Goal: Task Accomplishment & Management: Use online tool/utility

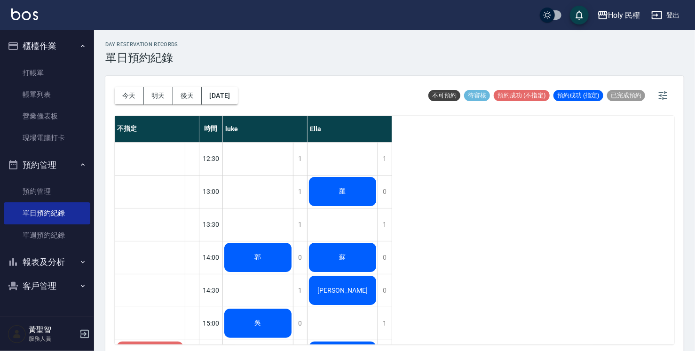
click at [263, 261] on span "郭" at bounding box center [258, 257] width 10 height 8
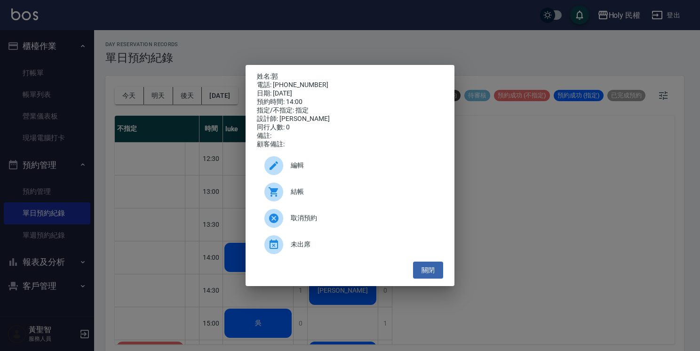
click at [300, 192] on span "結帳" at bounding box center [363, 192] width 145 height 10
click at [427, 278] on button "關閉" at bounding box center [428, 270] width 30 height 17
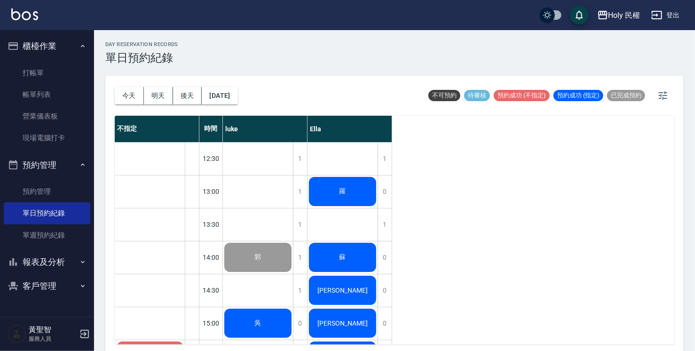
click at [293, 241] on div "羅" at bounding box center [258, 257] width 70 height 32
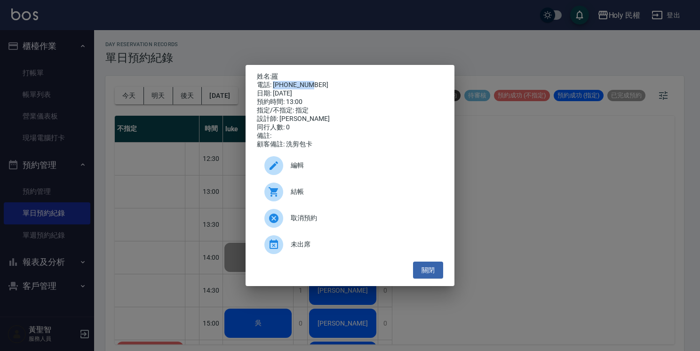
drag, startPoint x: 273, startPoint y: 80, endPoint x: 319, endPoint y: 81, distance: 45.7
click at [319, 81] on div "電話: 0918155400" at bounding box center [350, 85] width 186 height 8
drag, startPoint x: 319, startPoint y: 81, endPoint x: 304, endPoint y: 84, distance: 15.3
copy div "0918155400"
click at [416, 278] on button "關閉" at bounding box center [428, 270] width 30 height 17
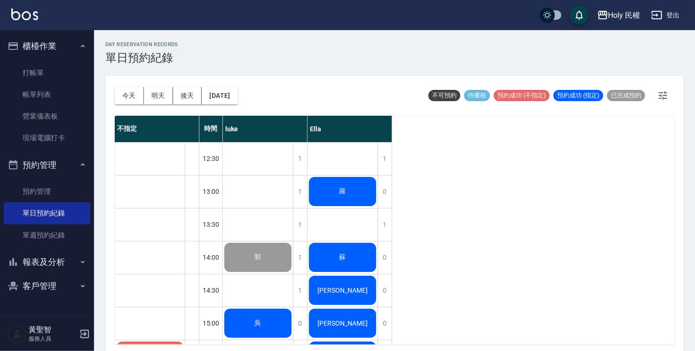
click at [293, 261] on div "蘇" at bounding box center [258, 257] width 70 height 32
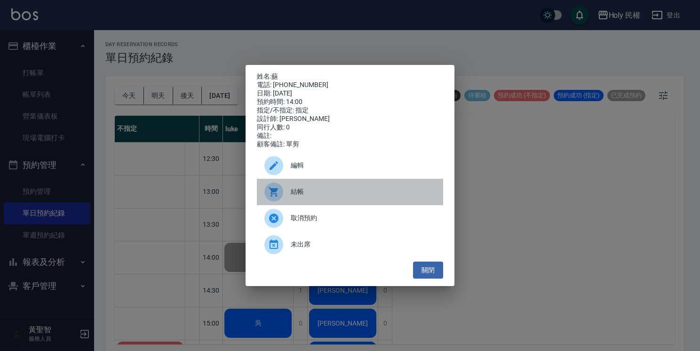
click at [312, 197] on span "結帳" at bounding box center [363, 192] width 145 height 10
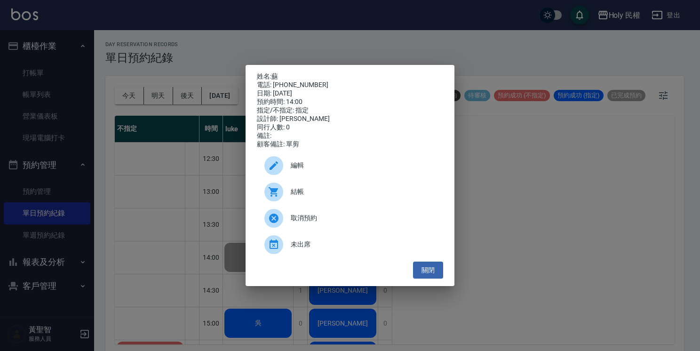
click at [58, 59] on div "姓名: 蘇 電話: 0909096651 日期: 2025/08/23 預約時間: 14:00 指定/不指定: 指定 設計師: Ella 同行人數: 0 備註…" at bounding box center [350, 175] width 700 height 351
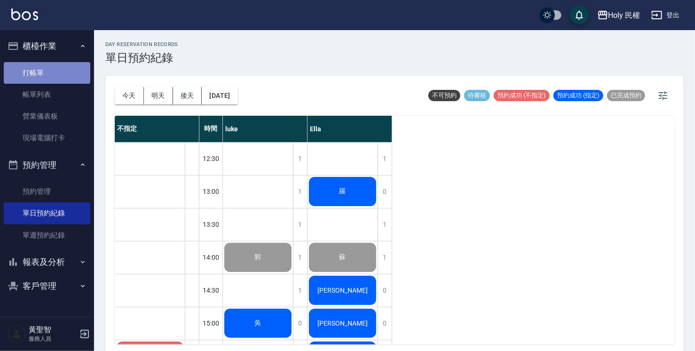
click at [68, 79] on link "打帳單" at bounding box center [47, 73] width 87 height 22
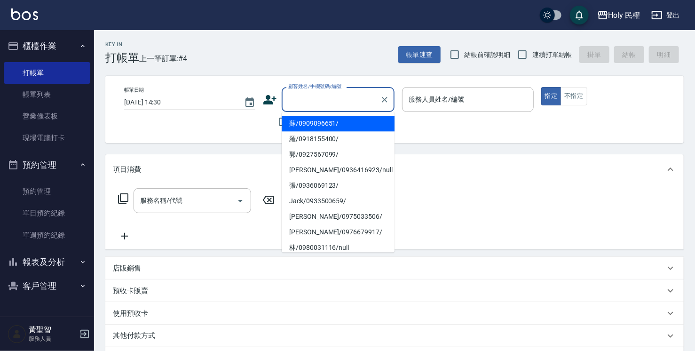
click at [339, 103] on input "顧客姓名/手機號碼/編號" at bounding box center [331, 99] width 90 height 16
click at [338, 118] on li "蘇/0909096651/" at bounding box center [338, 124] width 113 height 16
type input "蘇/0909096651/"
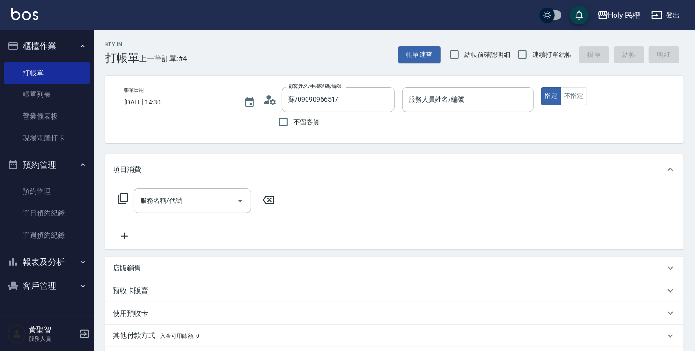
click at [270, 99] on circle at bounding box center [269, 97] width 5 height 5
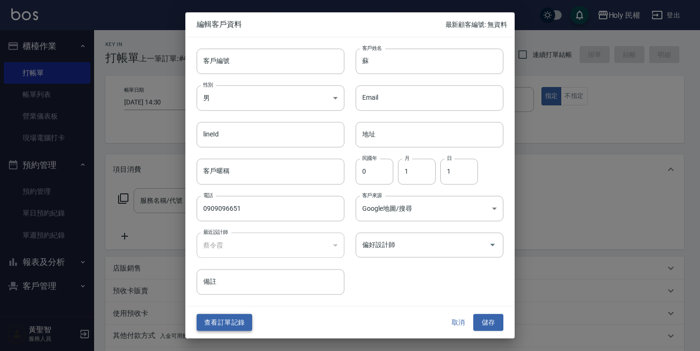
click at [222, 322] on button "查看訂單記錄" at bounding box center [225, 322] width 56 height 17
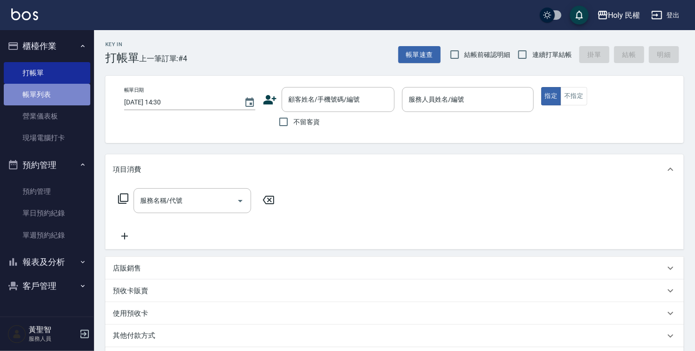
click at [30, 94] on link "帳單列表" at bounding box center [47, 95] width 87 height 22
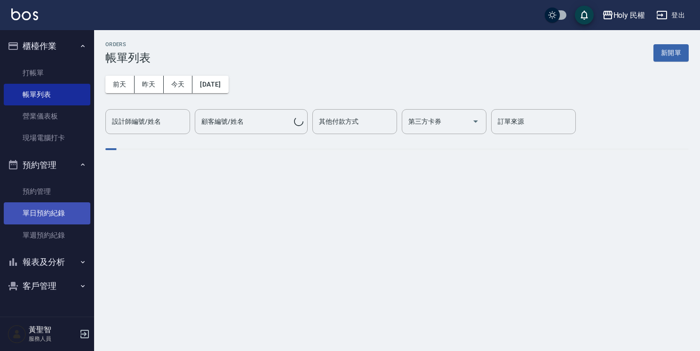
click at [65, 215] on link "單日預約紀錄" at bounding box center [47, 213] width 87 height 22
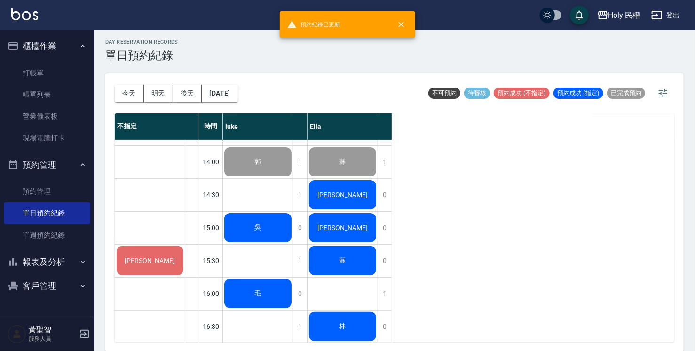
scroll to position [94, 0]
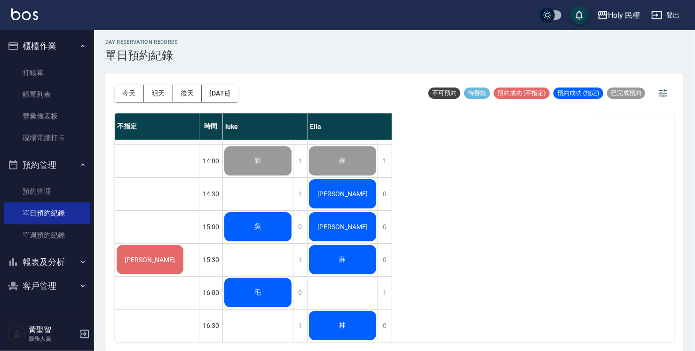
click at [293, 177] on div "楊" at bounding box center [258, 161] width 70 height 32
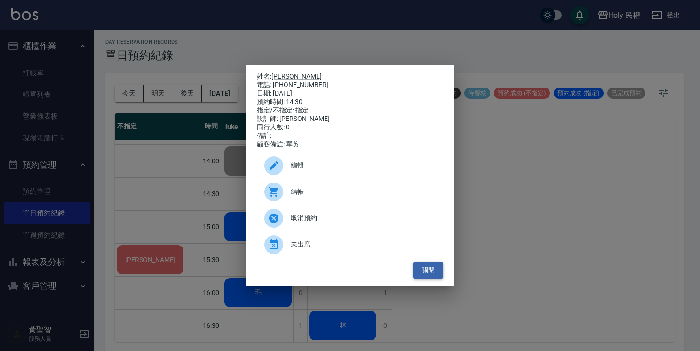
click at [422, 271] on button "關閉" at bounding box center [428, 270] width 30 height 17
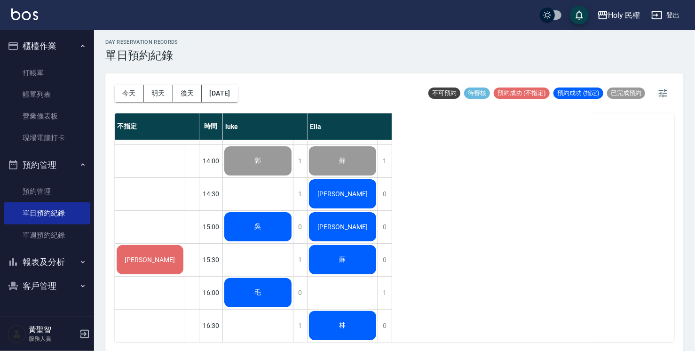
click at [293, 177] on div "楊齊豐" at bounding box center [258, 161] width 70 height 32
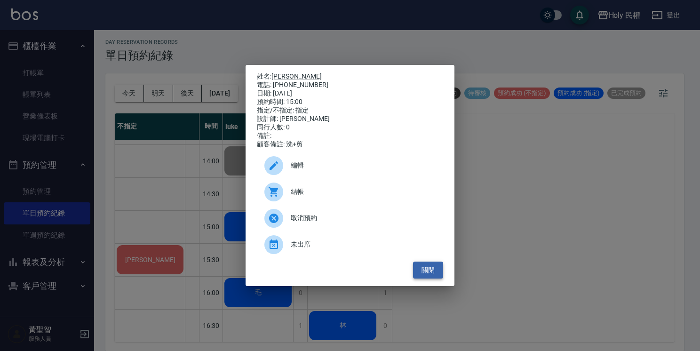
click at [436, 275] on button "關閉" at bounding box center [428, 270] width 30 height 17
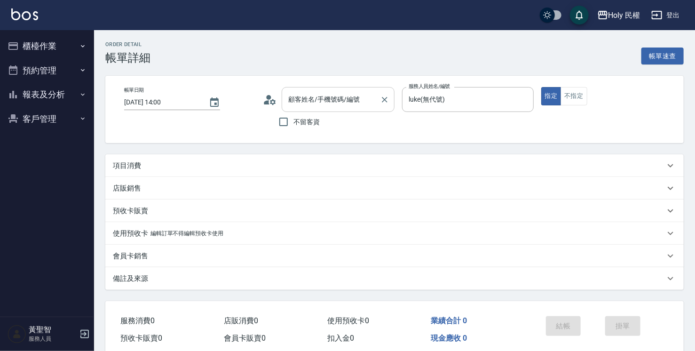
type input "2025/08/23 14:00"
type input "luke(無代號)"
type input "郭/0927567099/"
click at [139, 163] on p "項目消費" at bounding box center [127, 166] width 28 height 10
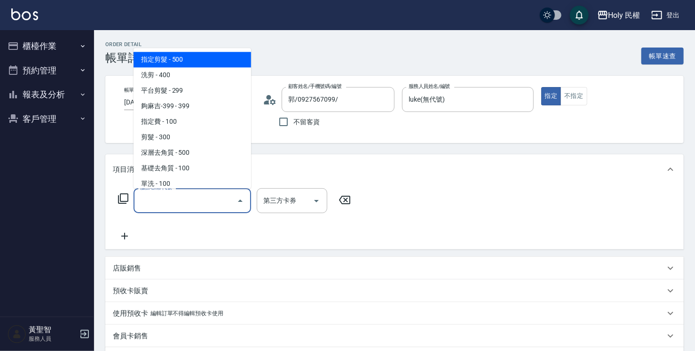
click at [171, 207] on input "服務名稱/代號" at bounding box center [185, 200] width 95 height 16
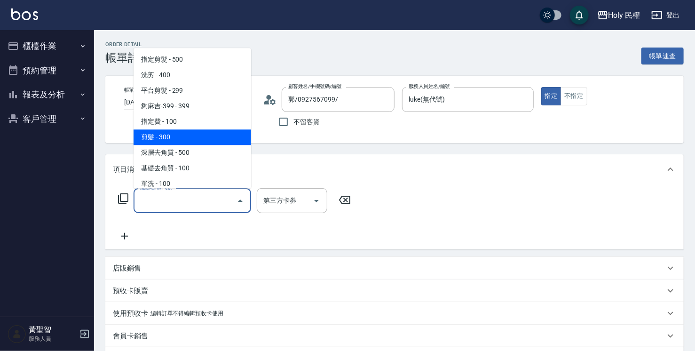
click at [166, 143] on span "剪髮 - 300" at bounding box center [193, 137] width 118 height 16
type input "剪髮(C02)"
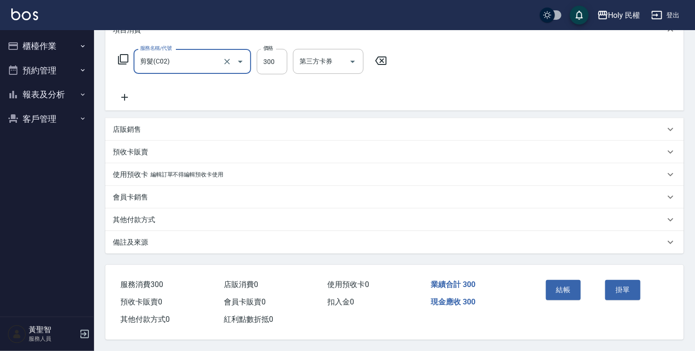
scroll to position [142, 0]
click at [559, 272] on div "結帳 掛單" at bounding box center [602, 297] width 142 height 64
click at [563, 283] on button "結帳" at bounding box center [563, 290] width 35 height 20
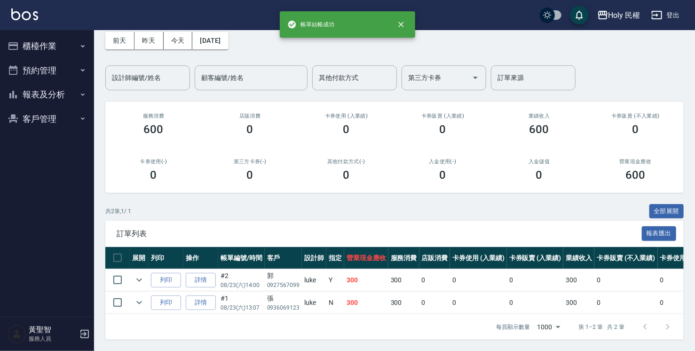
scroll to position [50, 0]
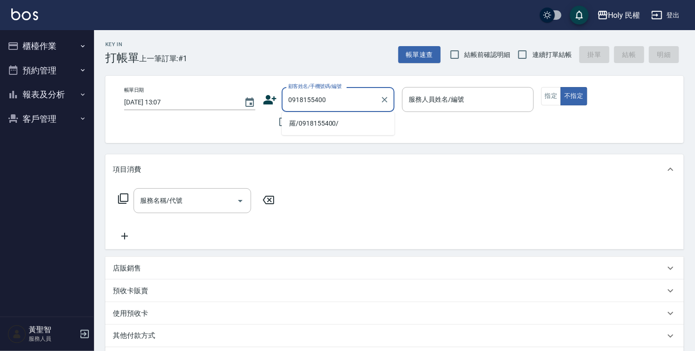
click at [348, 127] on li "羅/0918155400/" at bounding box center [338, 124] width 113 height 16
type input "羅/0918155400/"
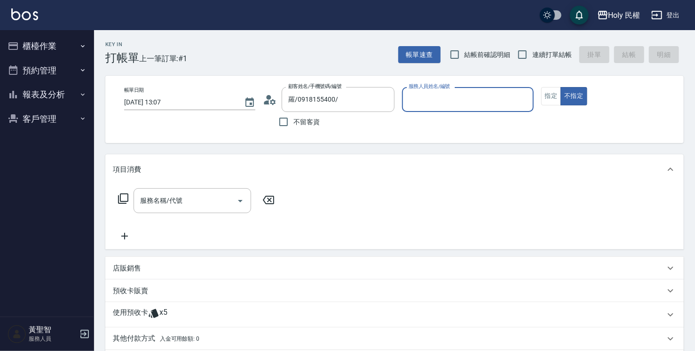
click at [454, 98] on input "服務人員姓名/編號" at bounding box center [467, 99] width 123 height 16
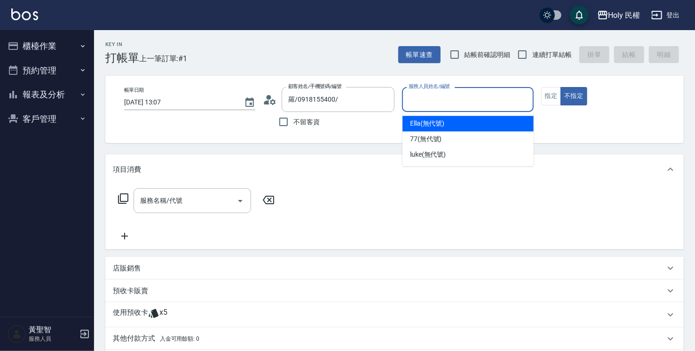
click at [447, 123] on div "Ella (無代號)" at bounding box center [468, 124] width 131 height 16
type input "Ella(無代號)"
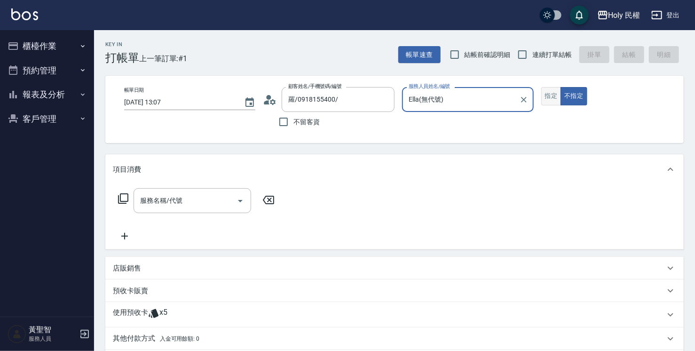
click at [553, 92] on button "指定" at bounding box center [551, 96] width 20 height 18
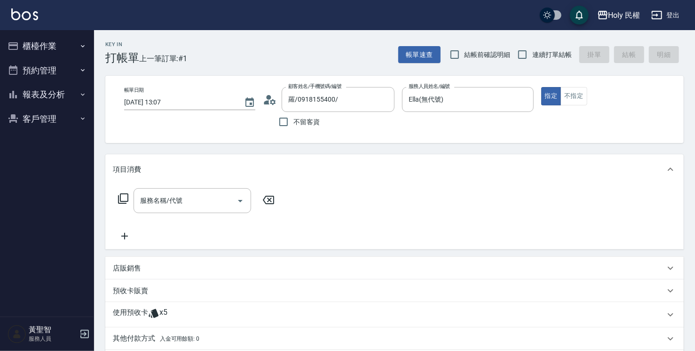
click at [187, 313] on div "使用預收卡 x5" at bounding box center [389, 315] width 552 height 14
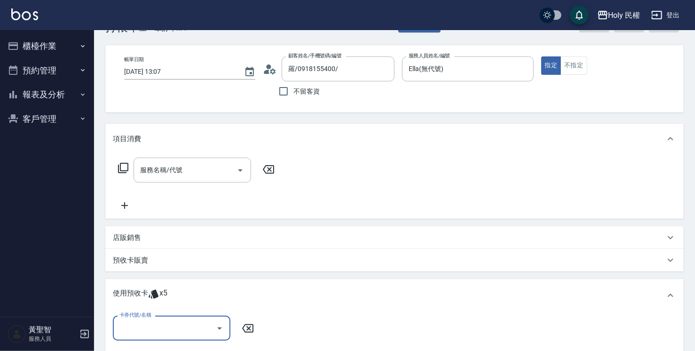
scroll to position [47, 0]
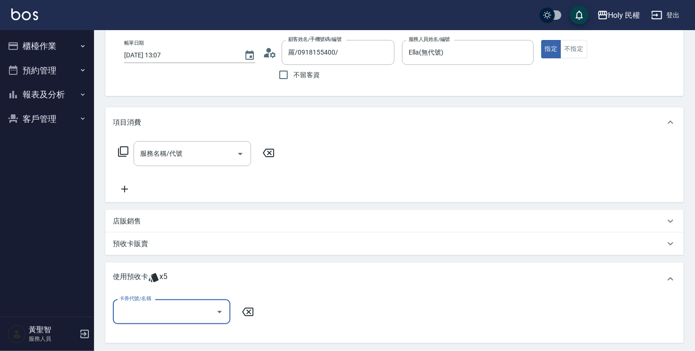
click at [190, 302] on div "卡券代號/名稱" at bounding box center [172, 311] width 118 height 25
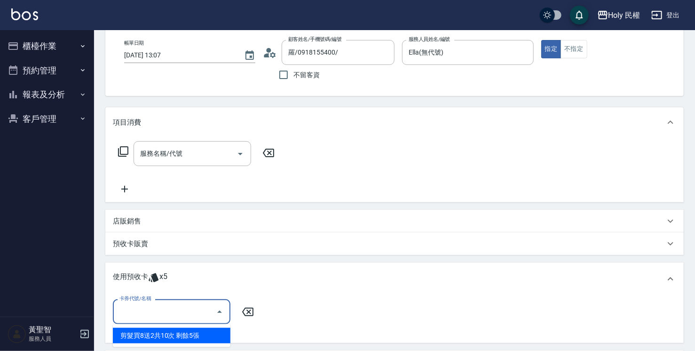
click at [205, 341] on div "剪髮買8送2共10次 剩餘5張" at bounding box center [172, 336] width 118 height 16
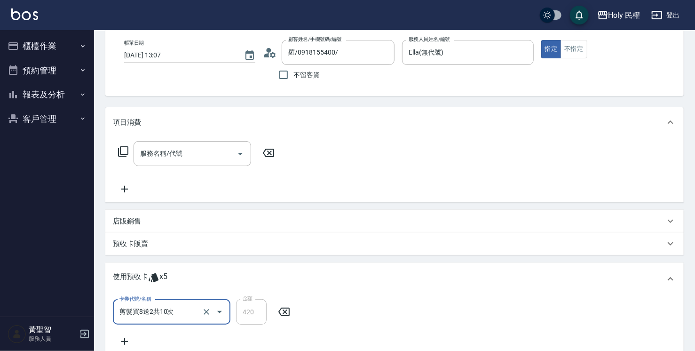
type input "剪髮買8送2共10次"
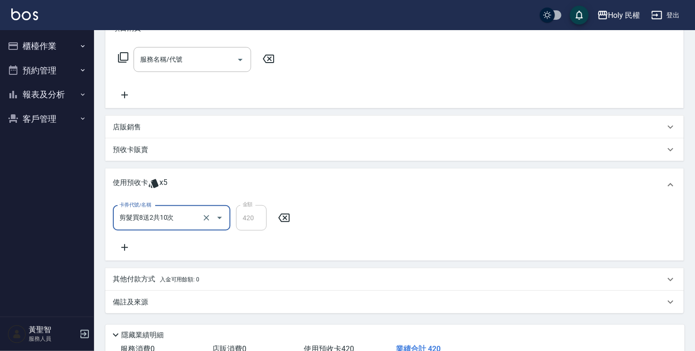
scroll to position [208, 0]
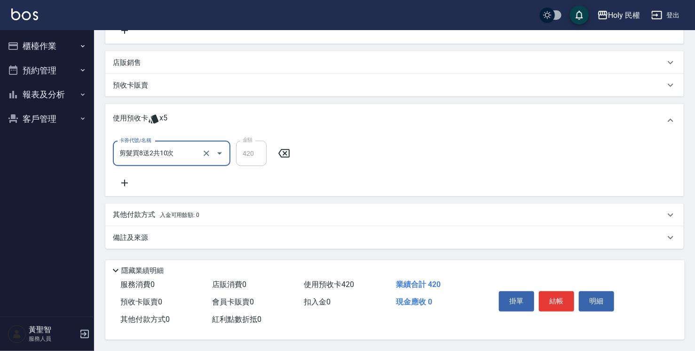
click at [572, 294] on button "結帳" at bounding box center [556, 301] width 35 height 20
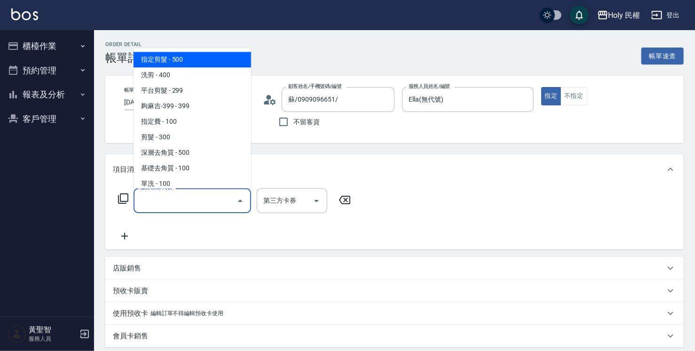
click at [169, 56] on span "指定剪髮 - 500" at bounding box center [193, 60] width 118 height 16
type input "指定剪髮(1)"
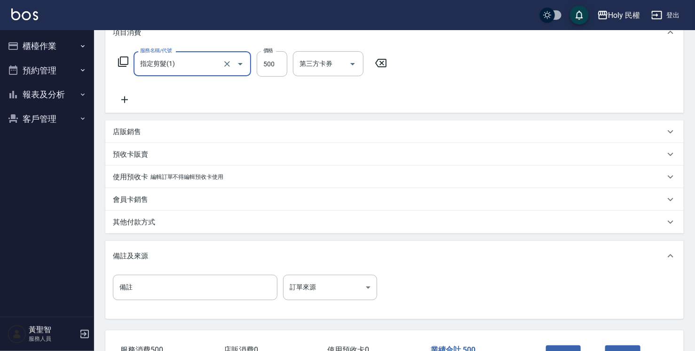
scroll to position [188, 0]
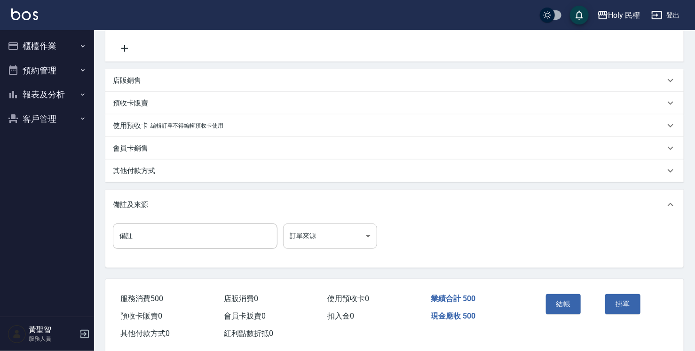
click at [324, 238] on body "Holy 民權 登出 櫃檯作業 打帳單 帳單列表 營業儀表板 現場電腦打卡 預約管理 預約管理 單日預約紀錄 單週預約紀錄 報表及分析 報表目錄 店家日報表 …" at bounding box center [347, 88] width 695 height 553
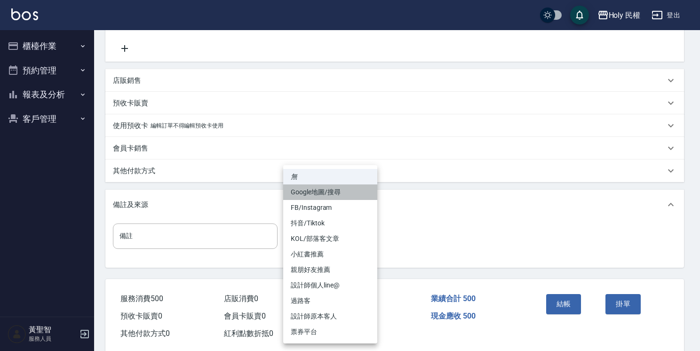
click at [326, 193] on li "Google地圖/搜尋" at bounding box center [330, 192] width 94 height 16
type input "Google地圖/搜尋"
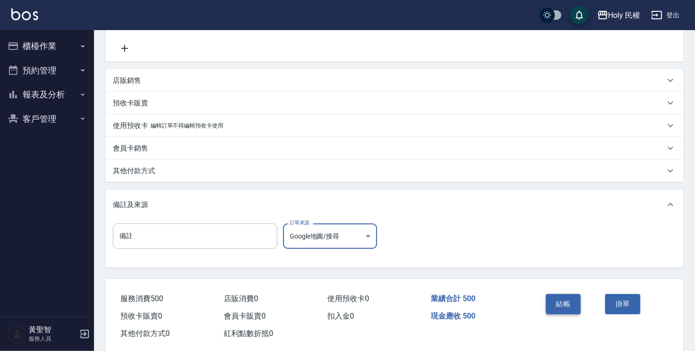
click at [566, 304] on button "結帳" at bounding box center [563, 304] width 35 height 20
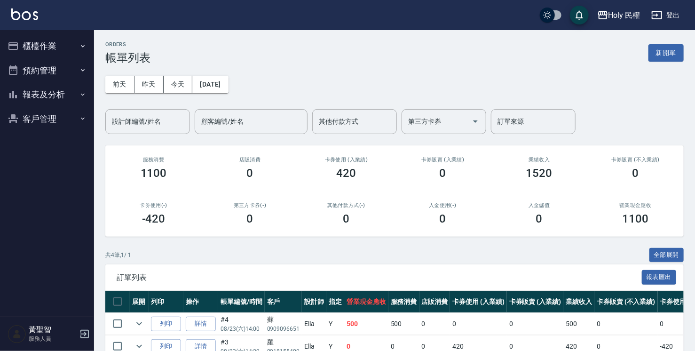
click at [671, 58] on button "新開單" at bounding box center [666, 52] width 35 height 17
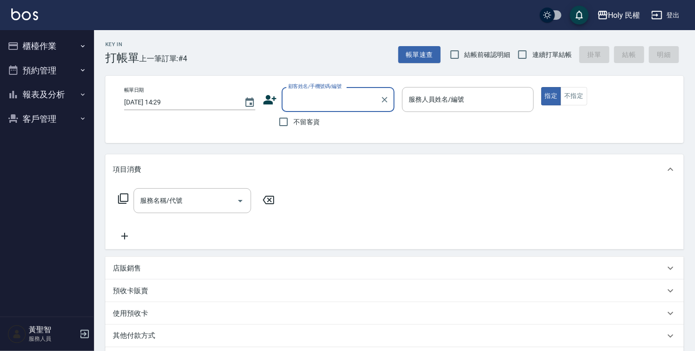
click at [344, 105] on input "顧客姓名/手機號碼/編號" at bounding box center [331, 99] width 90 height 16
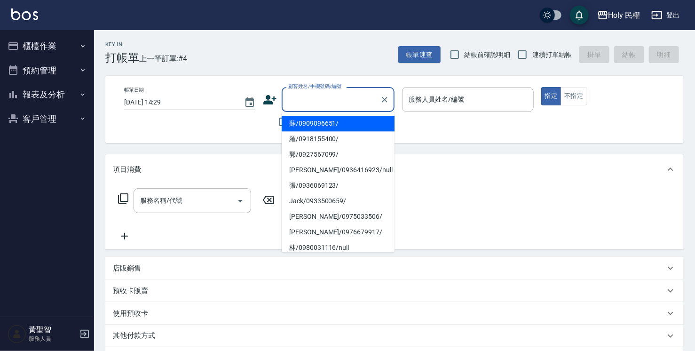
click at [337, 123] on li "蘇/0909096651/" at bounding box center [338, 124] width 113 height 16
type input "蘇/0909096651/"
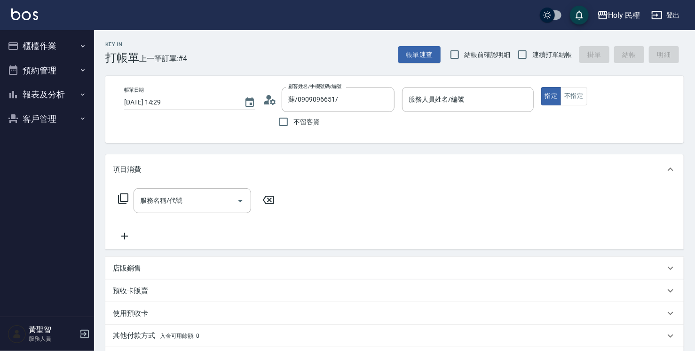
click at [267, 100] on icon at bounding box center [270, 100] width 14 height 14
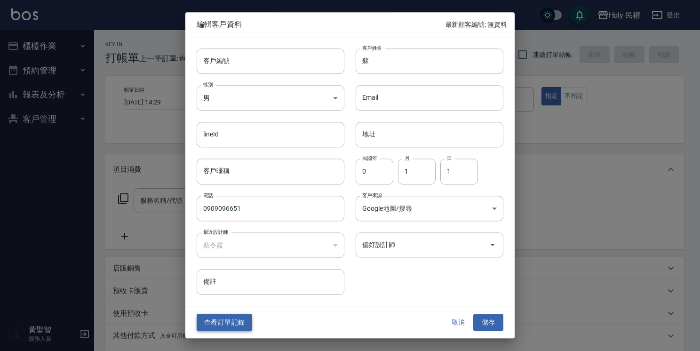
click at [223, 330] on button "查看訂單記錄" at bounding box center [225, 322] width 56 height 17
